Goal: Submit feedback/report problem

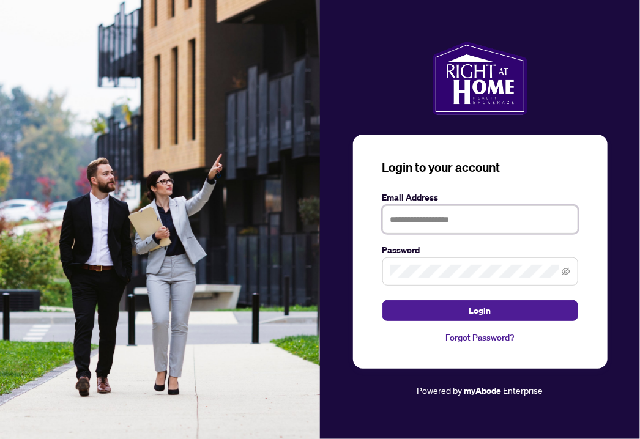
click at [461, 214] on input "text" at bounding box center [481, 220] width 196 height 28
type input "**********"
click at [571, 274] on span at bounding box center [481, 272] width 196 height 28
click at [567, 271] on icon "eye-invisible" at bounding box center [566, 271] width 9 height 7
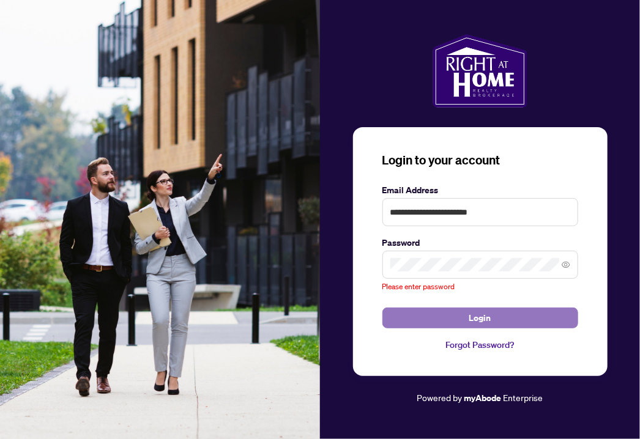
click at [467, 315] on button "Login" at bounding box center [481, 318] width 196 height 21
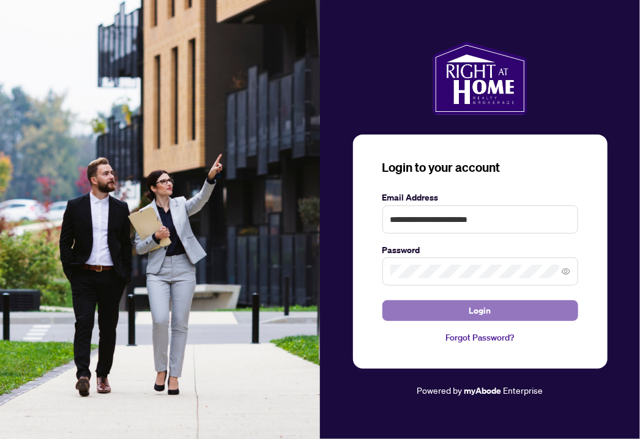
click at [483, 307] on span "Login" at bounding box center [480, 311] width 22 height 20
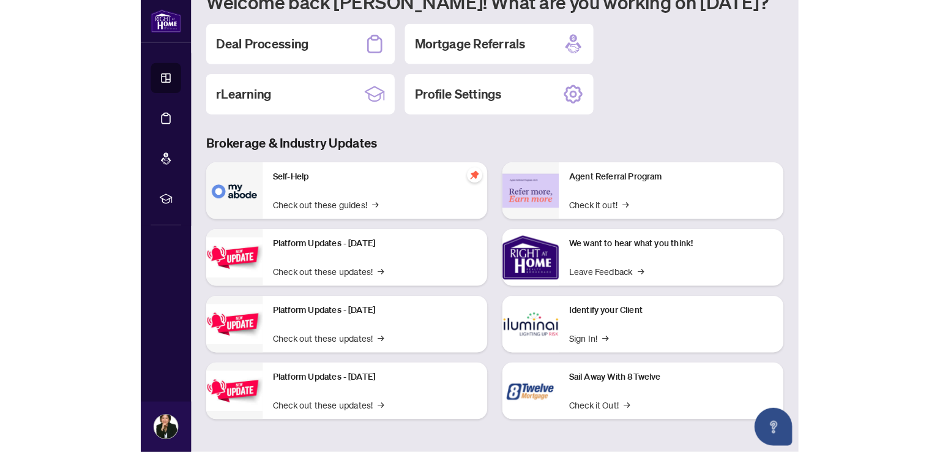
scroll to position [77, 0]
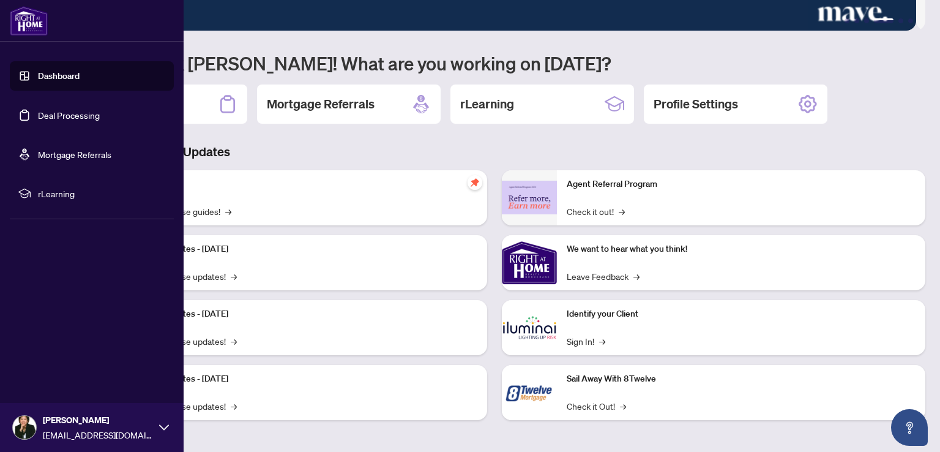
click at [61, 75] on link "Dashboard" at bounding box center [59, 75] width 42 height 11
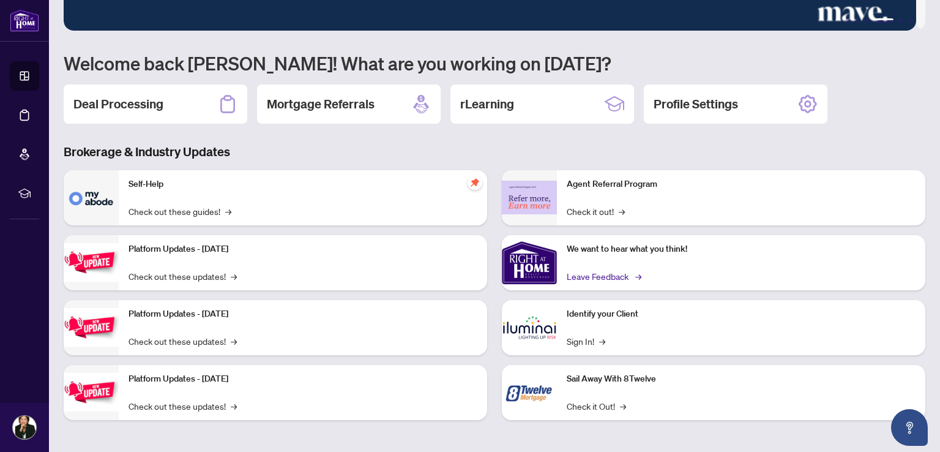
click at [597, 270] on link "Leave Feedback →" at bounding box center [603, 275] width 73 height 13
